Goal: Task Accomplishment & Management: Complete application form

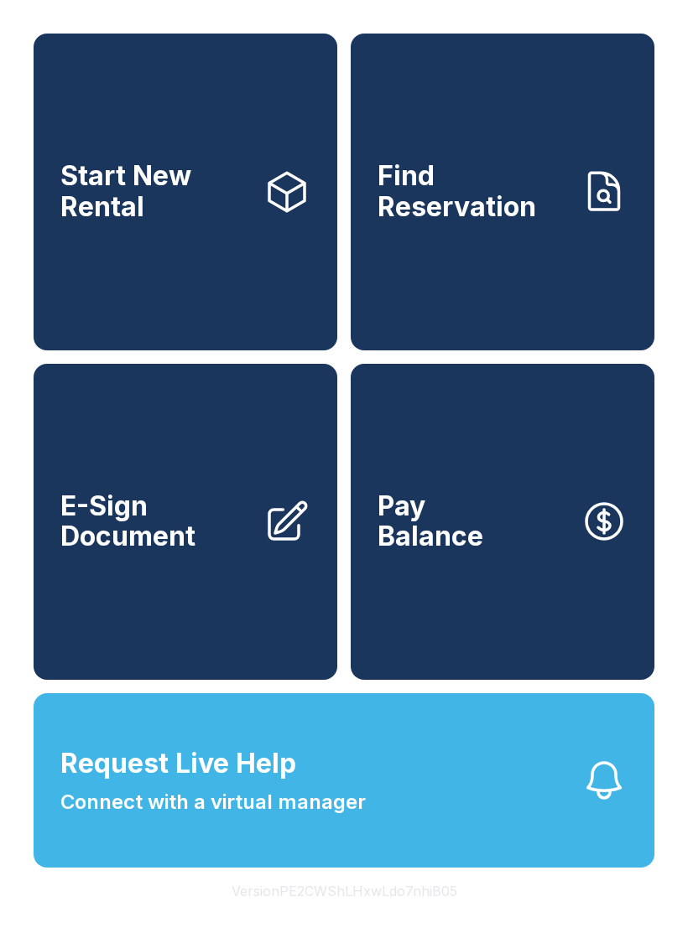
click at [134, 553] on span "E-Sign Document" at bounding box center [154, 521] width 189 height 61
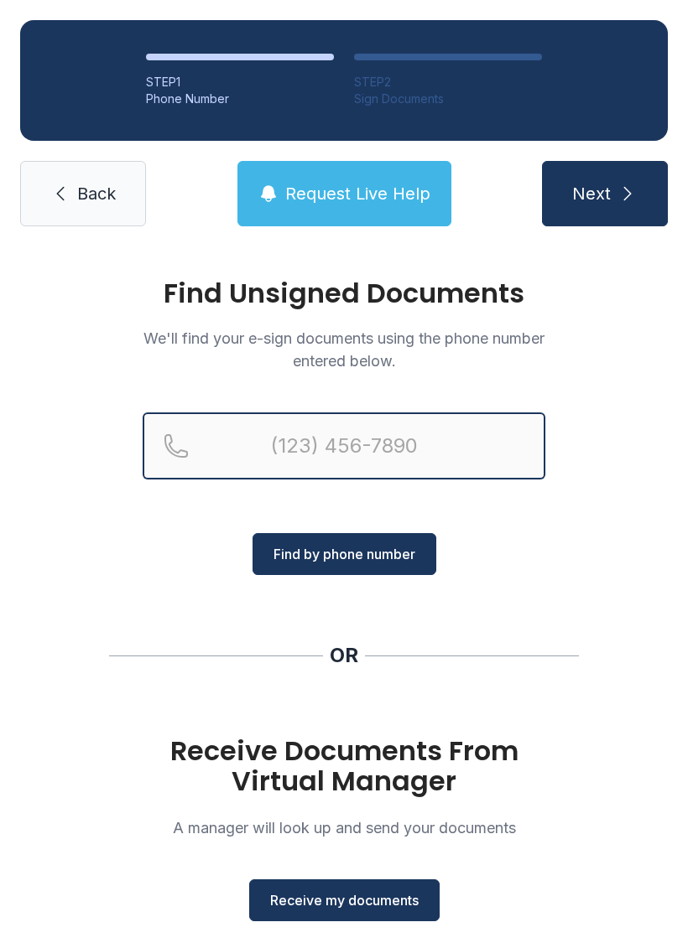
click at [371, 431] on input "Reservation phone number" at bounding box center [344, 446] width 402 height 67
type input "[PHONE_NUMBER]"
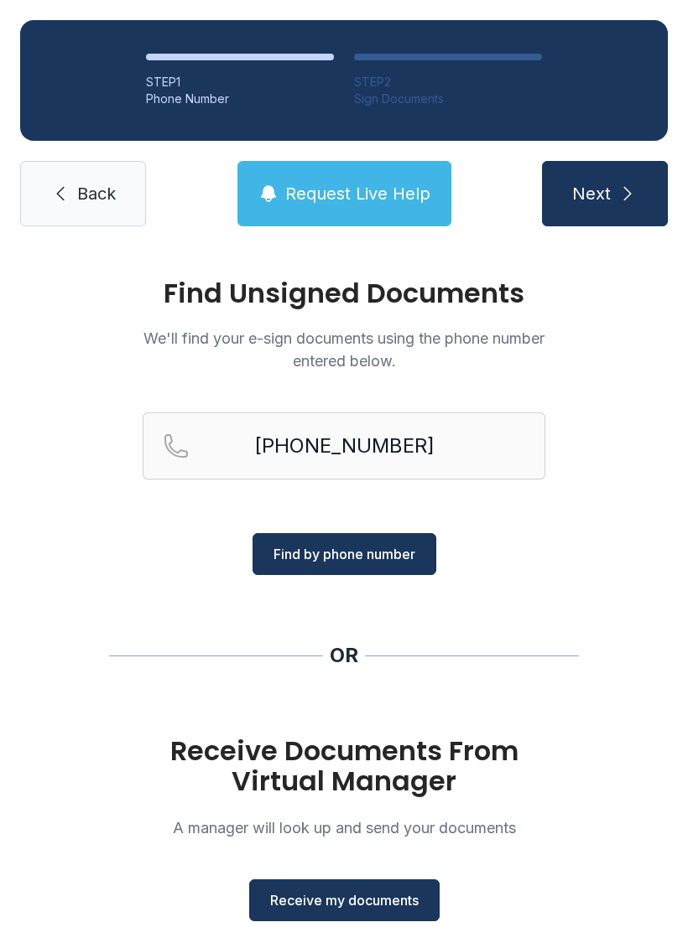
click at [347, 558] on span "Find by phone number" at bounding box center [344, 554] width 142 height 20
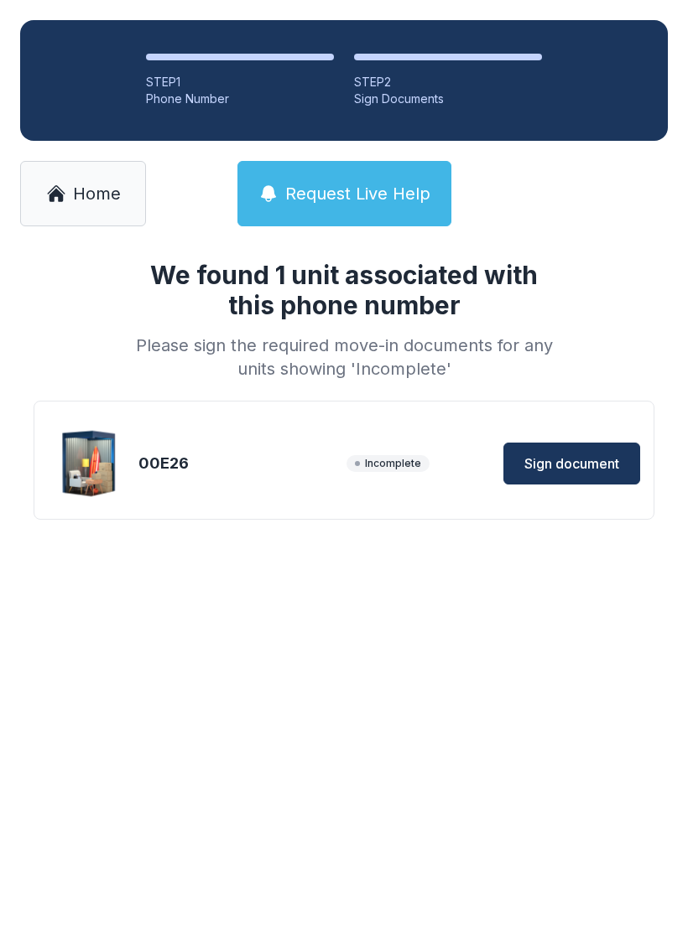
click at [559, 463] on span "Sign document" at bounding box center [571, 464] width 95 height 20
click at [71, 199] on link "Home" at bounding box center [83, 193] width 126 height 65
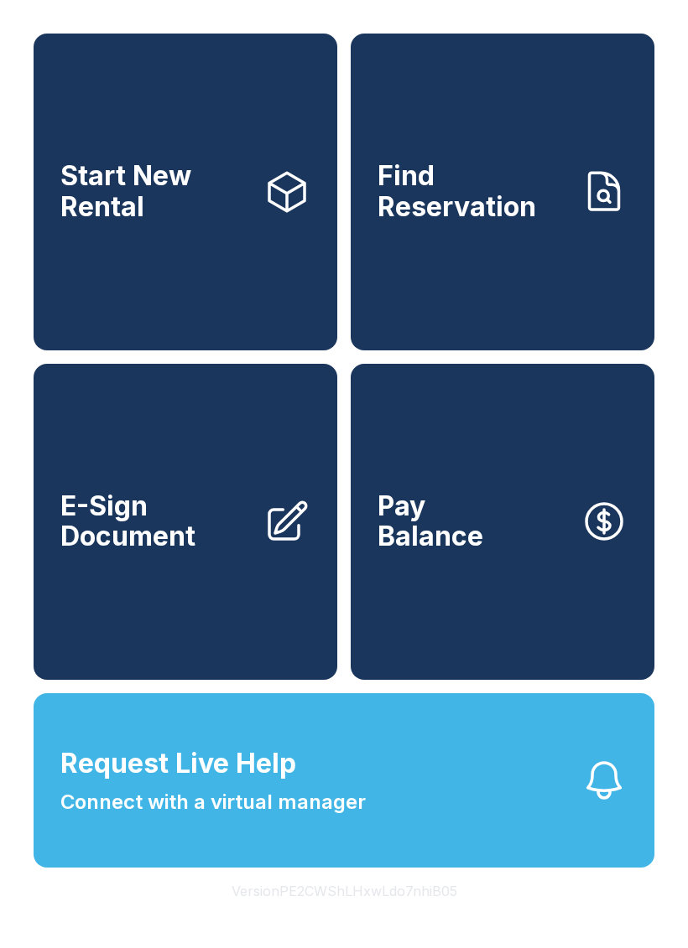
click at [233, 784] on span "Request Live Help" at bounding box center [178, 764] width 236 height 40
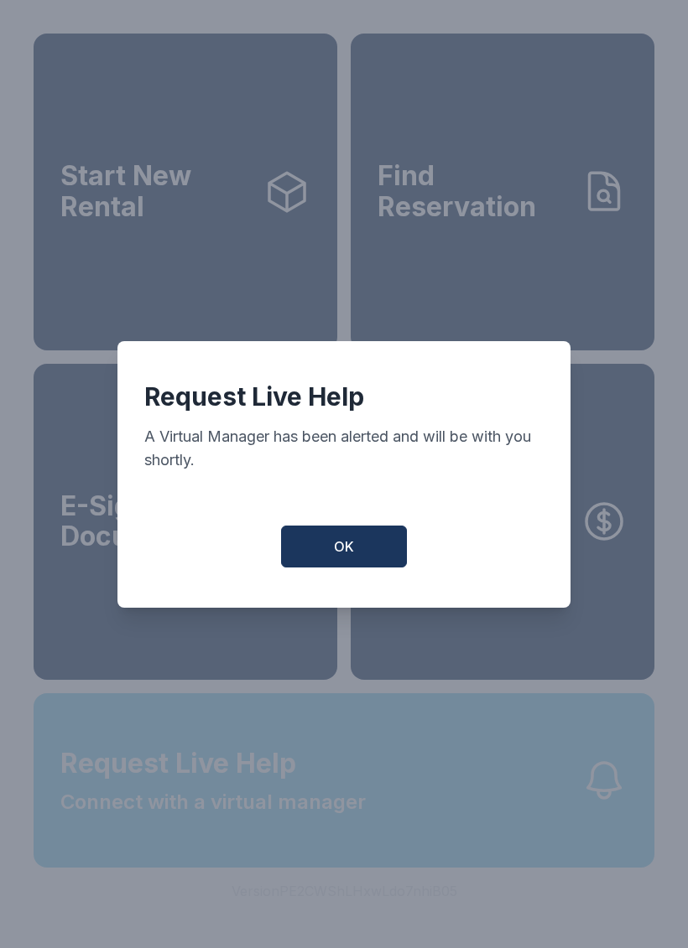
click at [305, 568] on button "OK" at bounding box center [344, 547] width 126 height 42
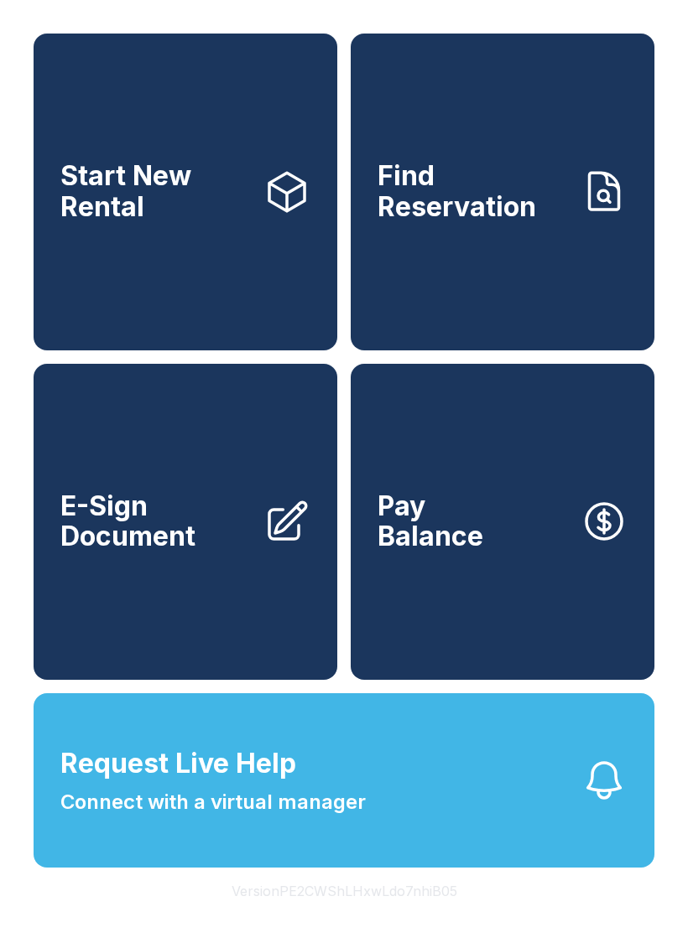
click at [189, 553] on span "E-Sign Document" at bounding box center [154, 521] width 189 height 61
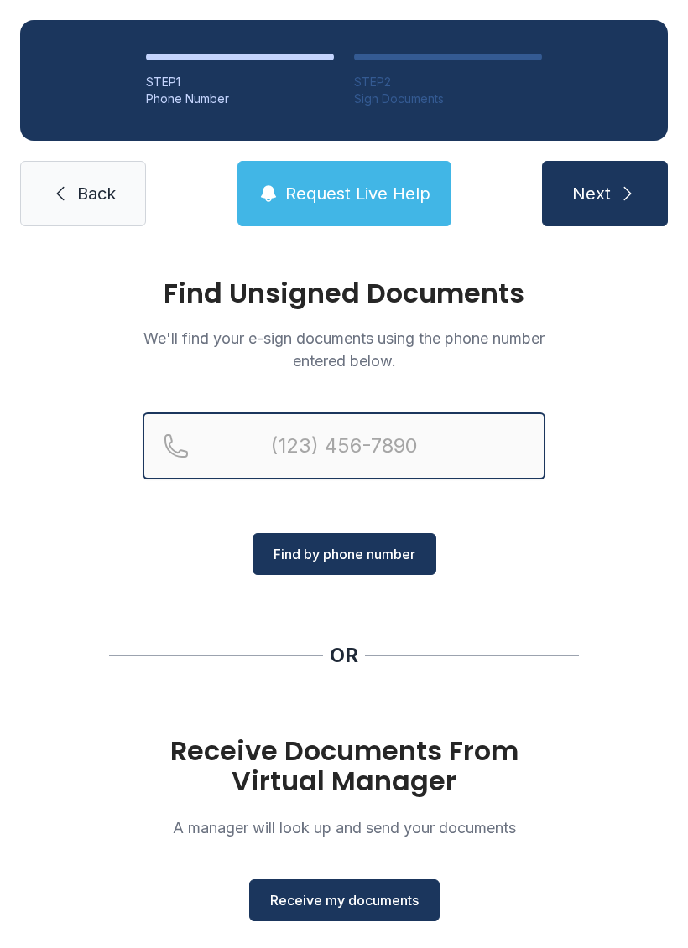
click at [443, 441] on input "Reservation phone number" at bounding box center [344, 446] width 402 height 67
type input "[PHONE_NUMBER]"
click at [604, 194] on button "Next" at bounding box center [605, 193] width 126 height 65
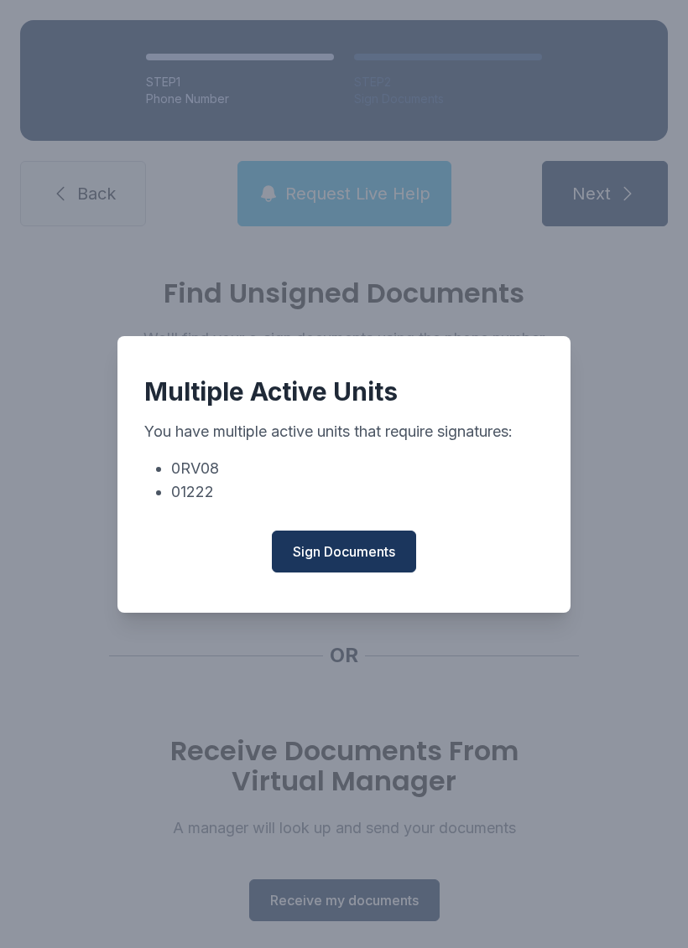
click at [386, 562] on span "Sign Documents" at bounding box center [344, 552] width 102 height 20
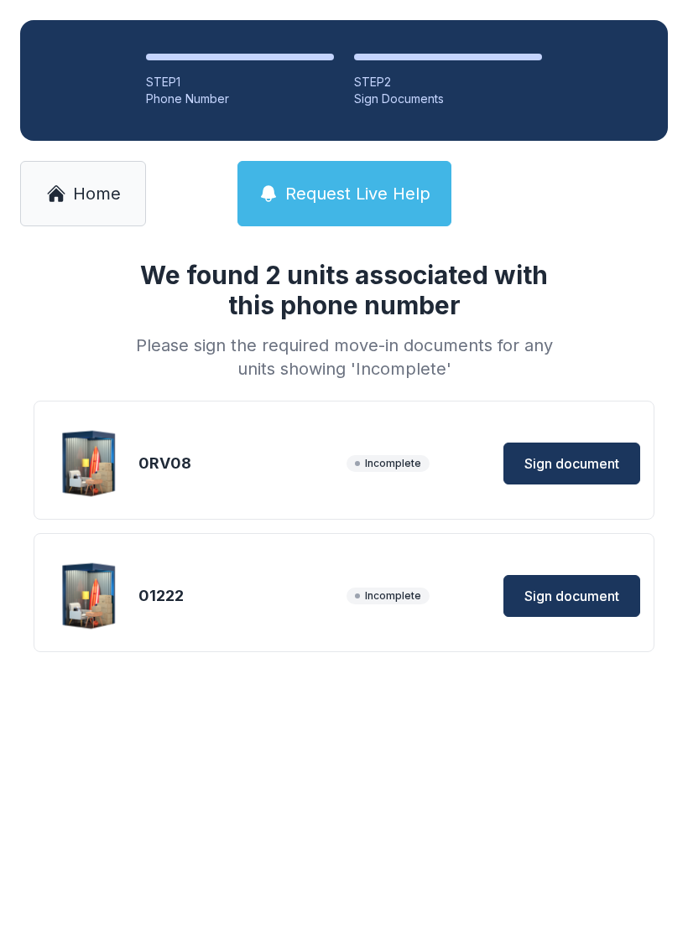
click at [615, 463] on span "Sign document" at bounding box center [571, 464] width 95 height 20
click at [573, 607] on button "Sign document" at bounding box center [571, 596] width 137 height 42
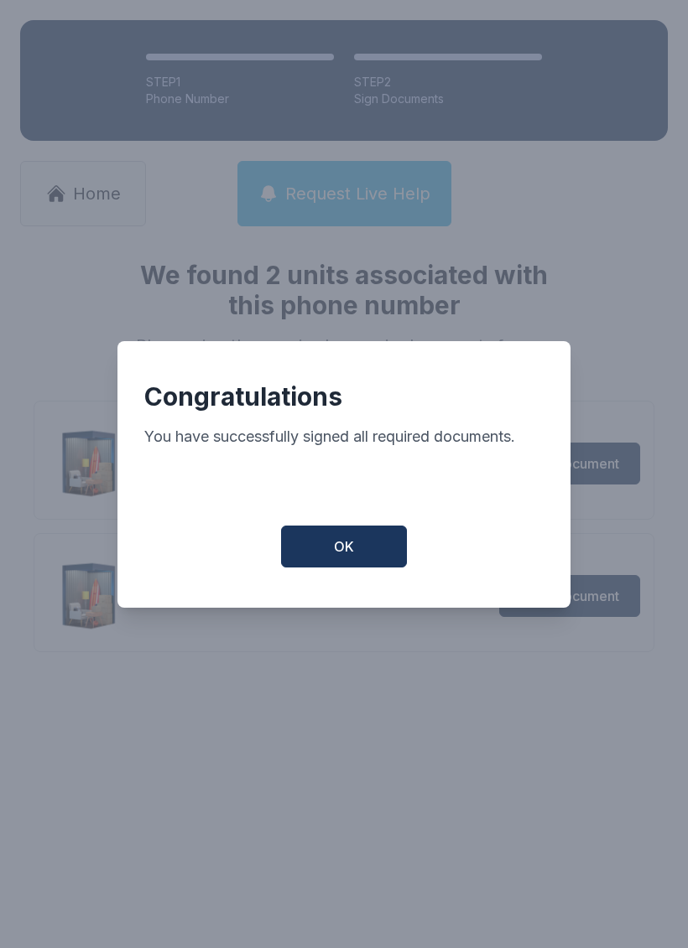
click at [355, 561] on button "OK" at bounding box center [344, 547] width 126 height 42
